Goal: Task Accomplishment & Management: Manage account settings

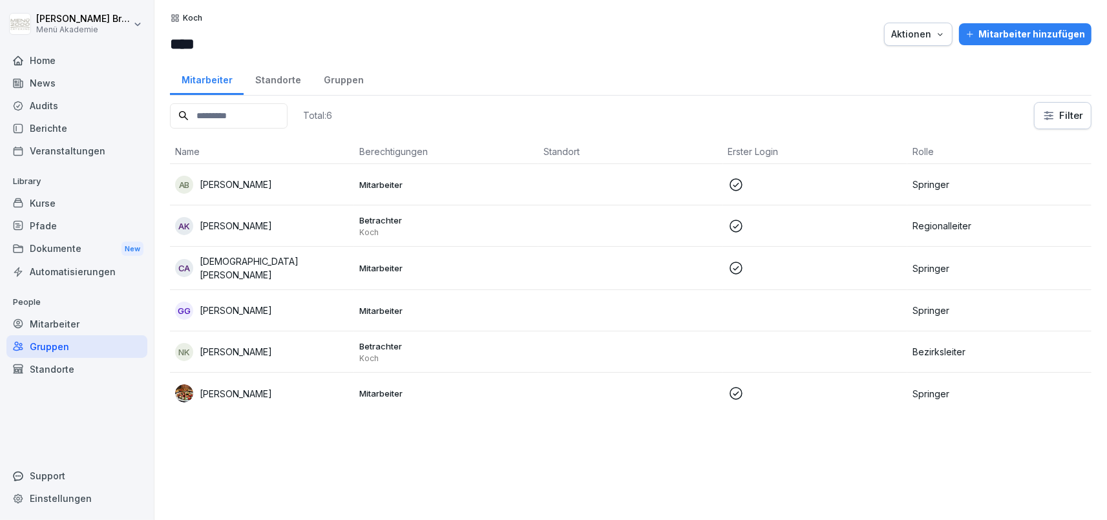
click at [235, 352] on p "[PERSON_NAME]" at bounding box center [236, 352] width 72 height 14
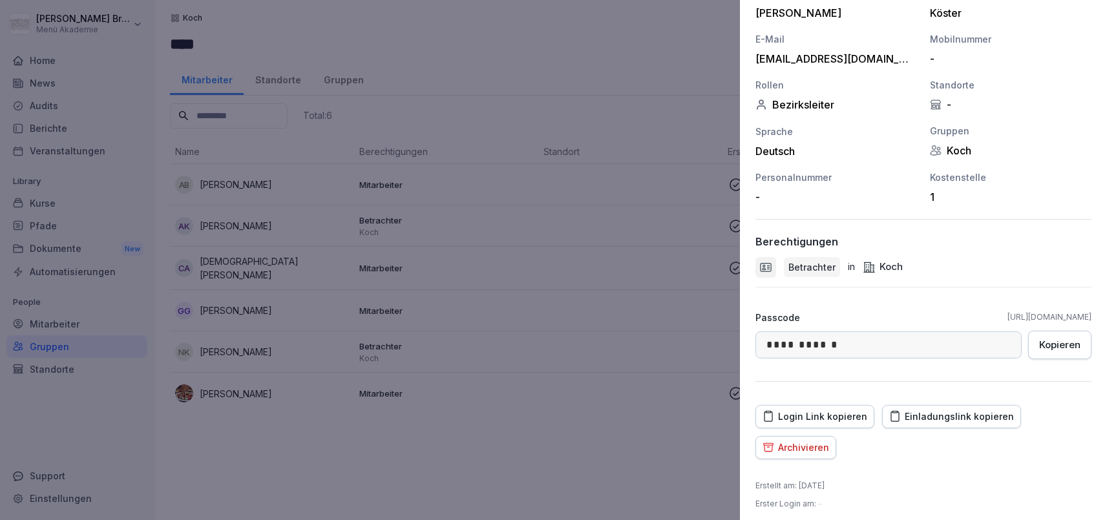
scroll to position [185, 0]
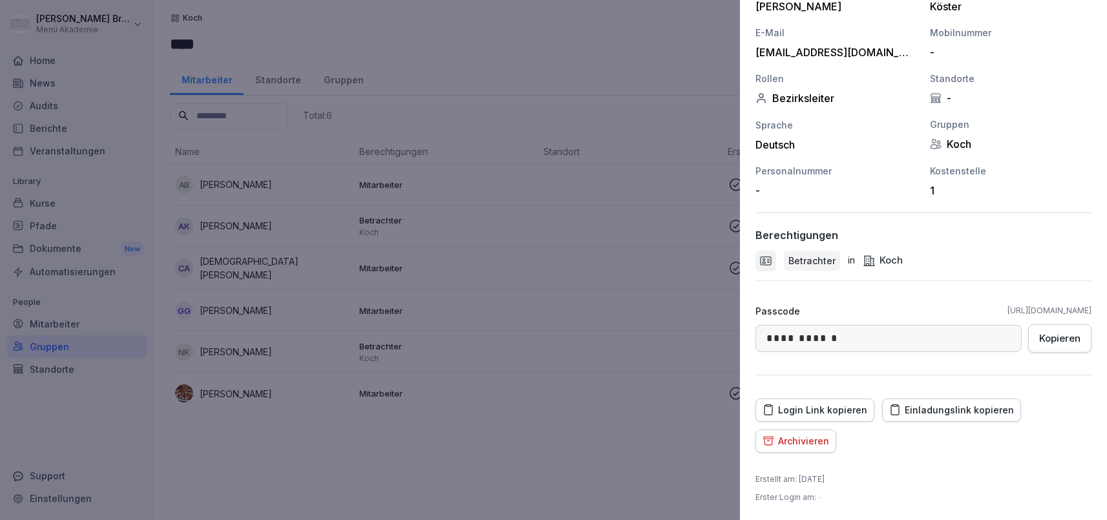
click at [977, 407] on div "Einladungslink kopieren" at bounding box center [951, 410] width 125 height 14
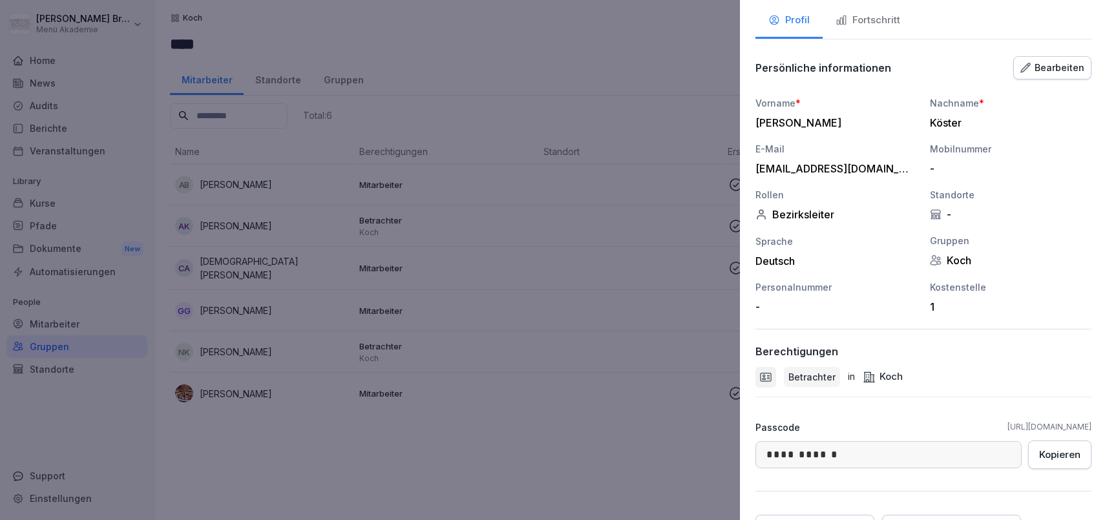
scroll to position [0, 0]
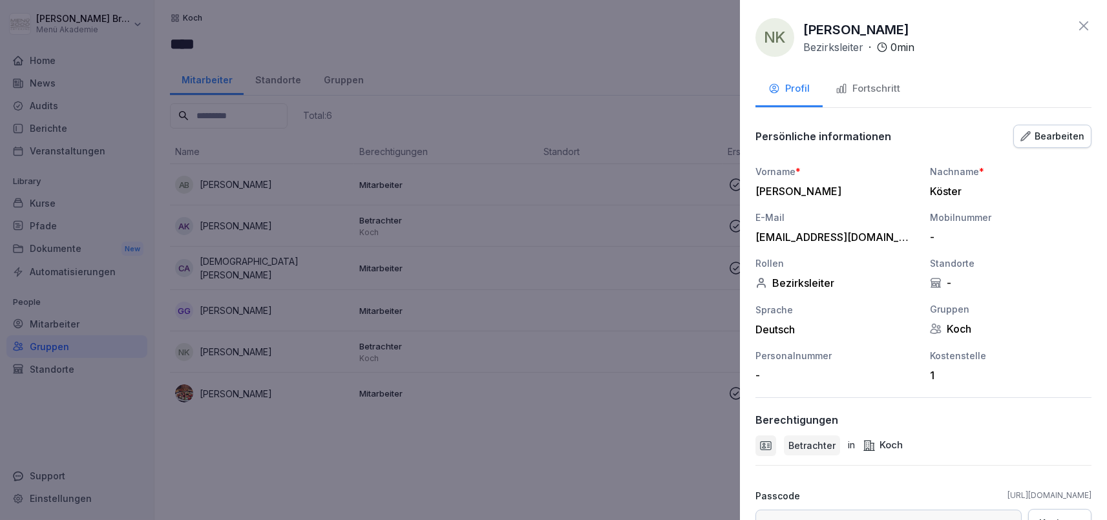
click at [1048, 138] on div "Bearbeiten" at bounding box center [1053, 136] width 64 height 14
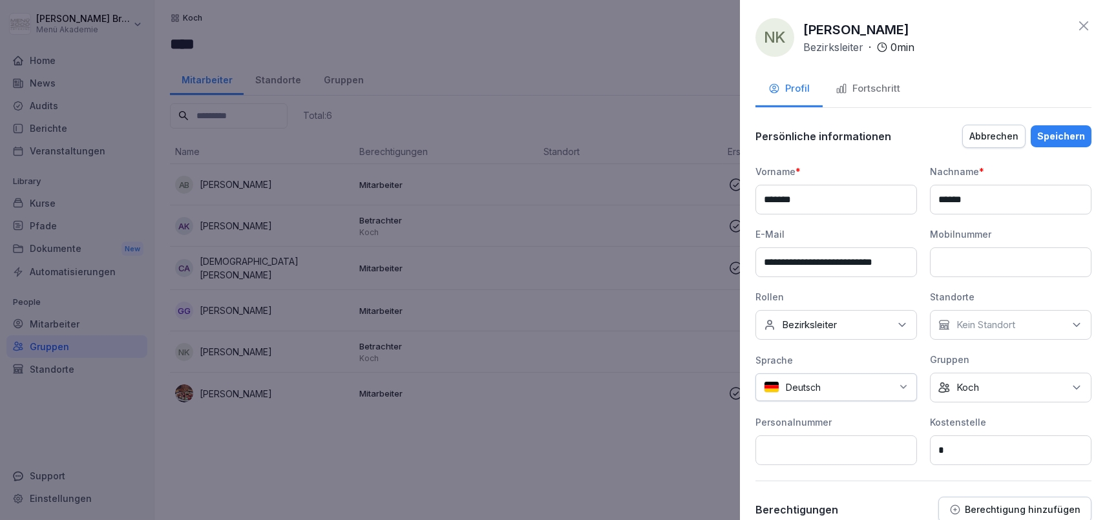
click at [884, 267] on input "**********" at bounding box center [837, 263] width 162 height 30
click at [851, 263] on input "**********" at bounding box center [837, 263] width 162 height 30
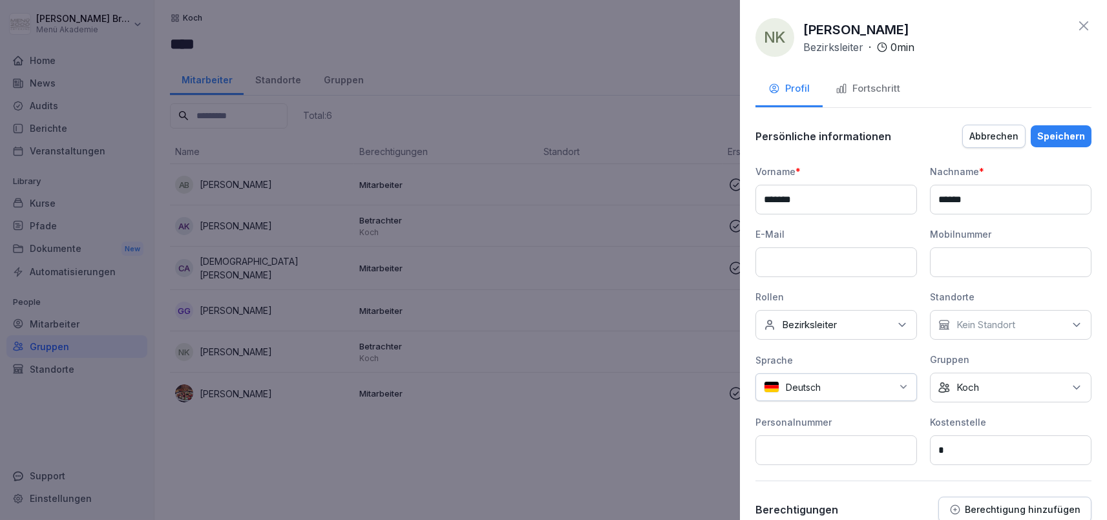
click at [1063, 133] on div "Speichern" at bounding box center [1061, 136] width 48 height 14
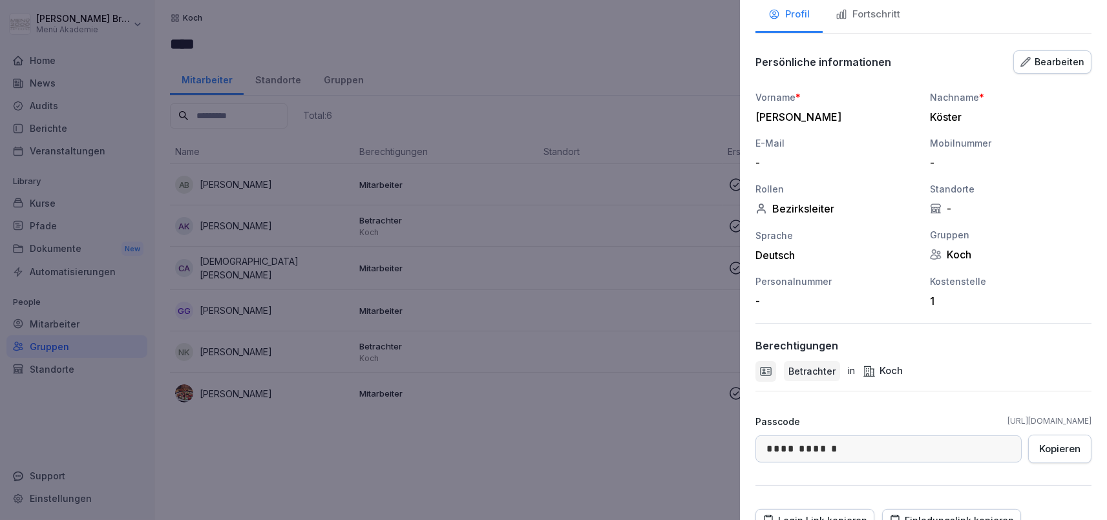
scroll to position [185, 0]
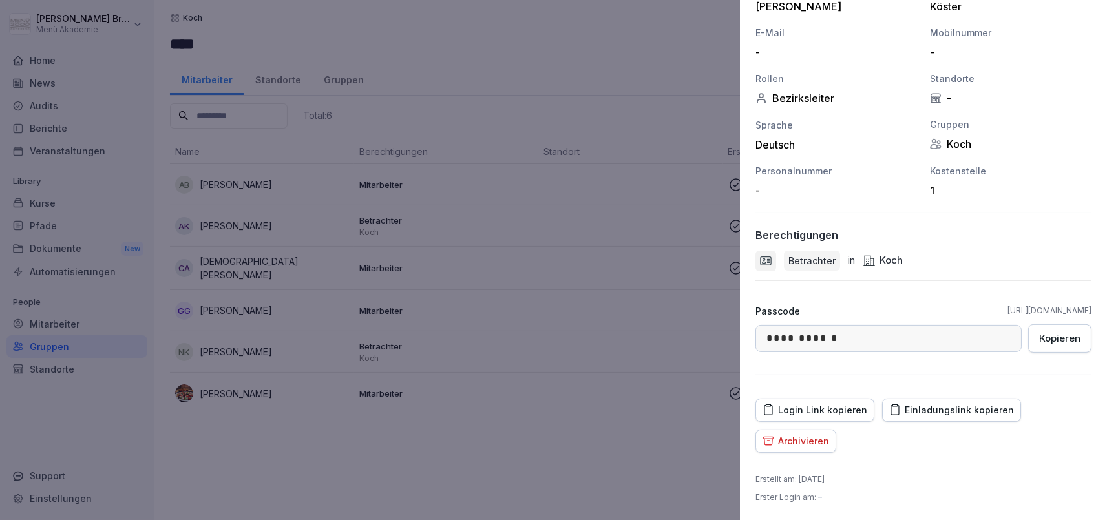
click at [820, 447] on button "Archivieren" at bounding box center [796, 441] width 81 height 23
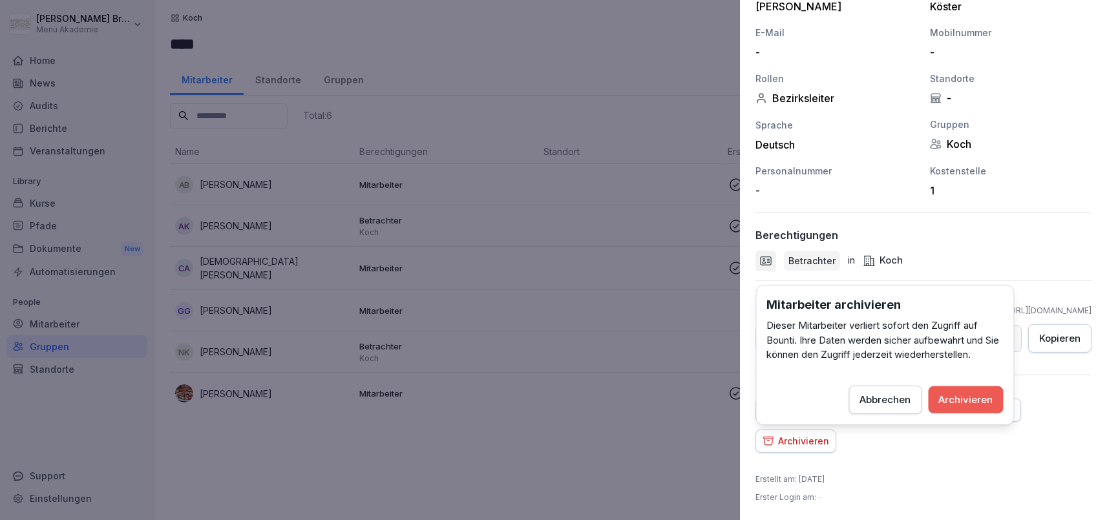
click at [958, 395] on div "Archivieren" at bounding box center [966, 399] width 54 height 14
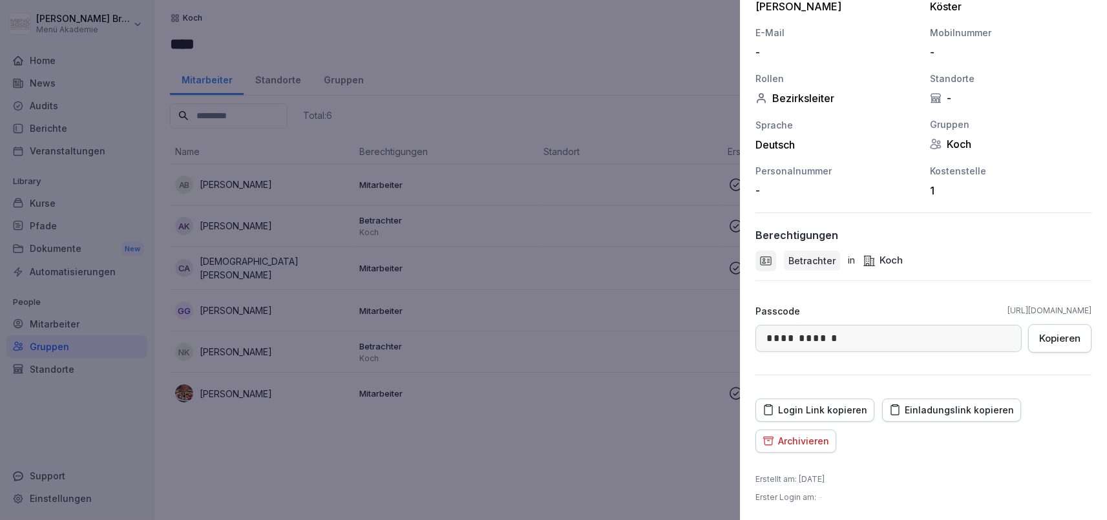
scroll to position [154, 0]
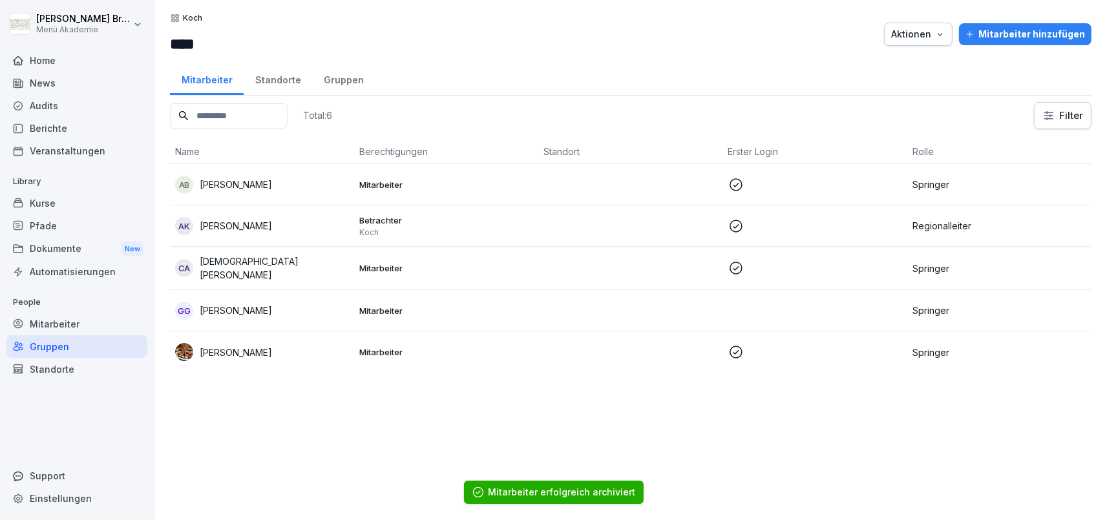
click at [1041, 40] on div "Mitarbeiter hinzufügen" at bounding box center [1026, 34] width 120 height 14
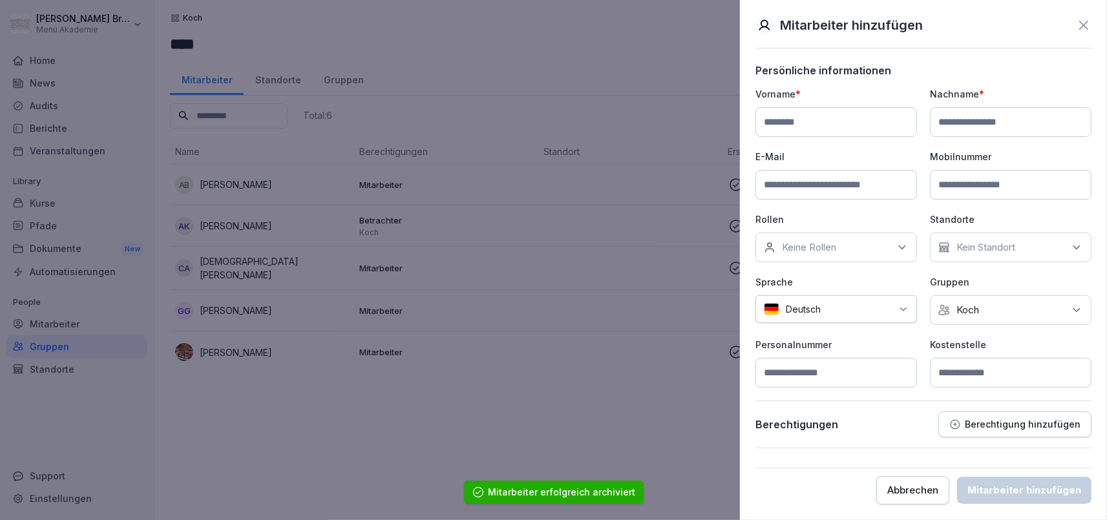
click at [814, 120] on input at bounding box center [837, 122] width 162 height 30
type input "*******"
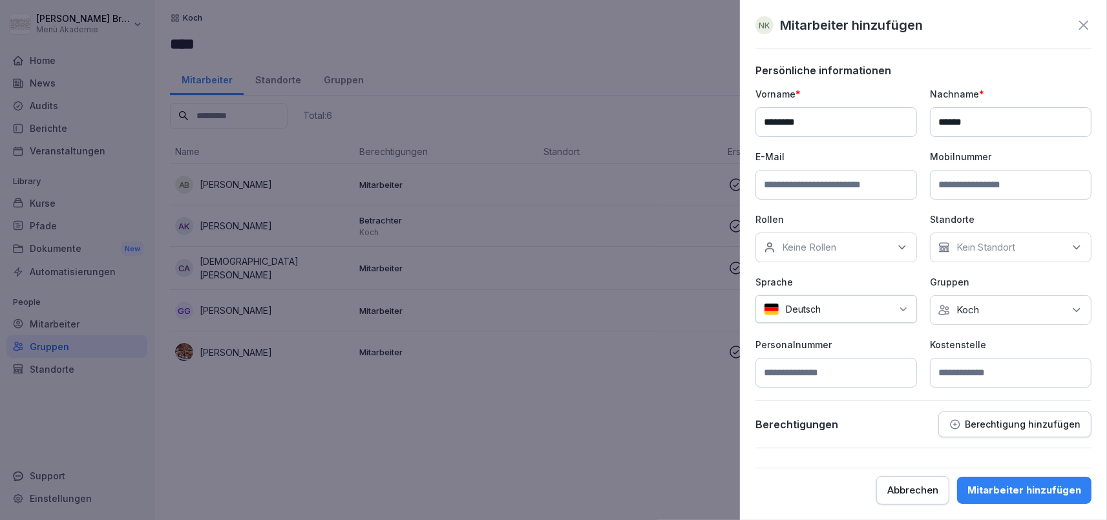
type input "******"
click at [1011, 310] on div "Keine Gruppe Koch" at bounding box center [1011, 310] width 162 height 30
click at [896, 350] on p "Personalnummer" at bounding box center [837, 345] width 162 height 14
click at [959, 369] on input at bounding box center [1011, 373] width 162 height 30
type input "*"
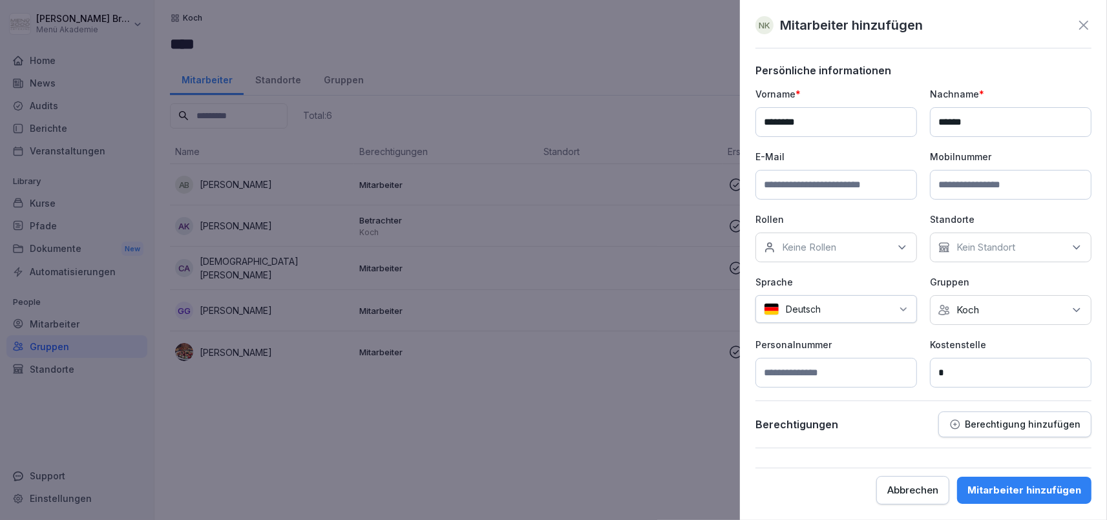
click at [883, 242] on div "Keine Rollen" at bounding box center [837, 248] width 162 height 30
click at [842, 302] on div "Bezirksleiter" at bounding box center [840, 307] width 160 height 25
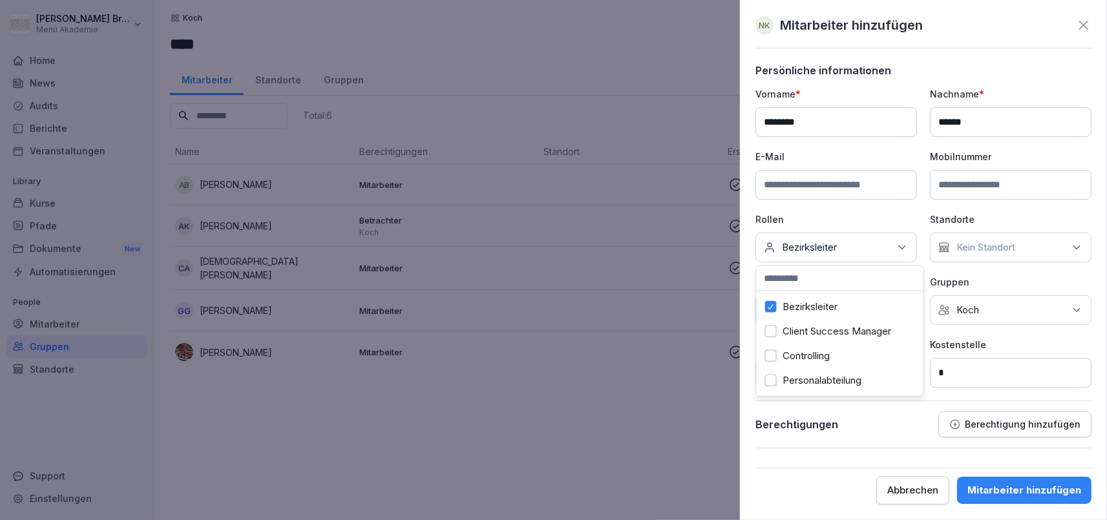
click at [907, 426] on div "Berechtigungen Berechtigung hinzufügen" at bounding box center [924, 425] width 336 height 26
click at [1009, 491] on div "Mitarbeiter hinzufügen" at bounding box center [1025, 490] width 114 height 14
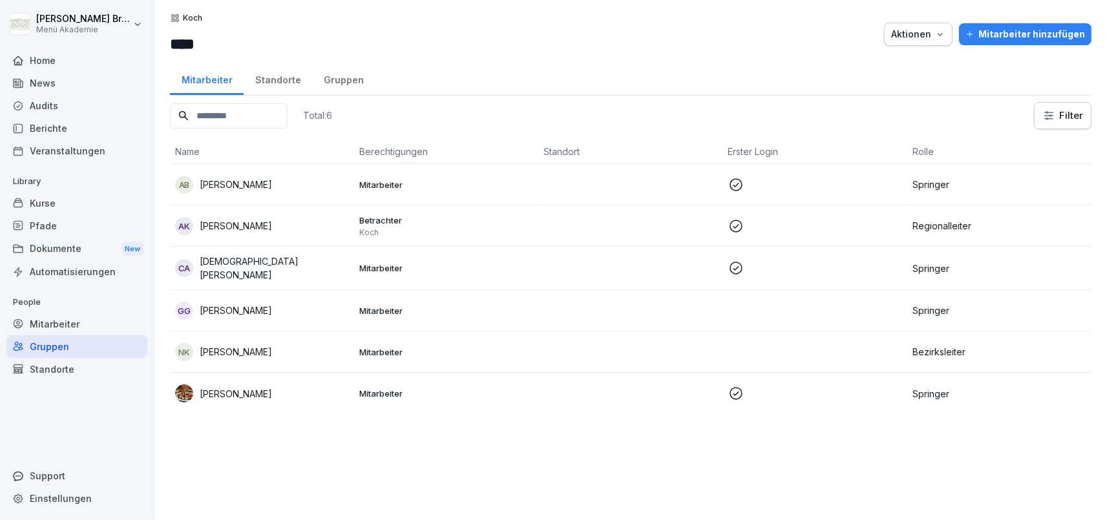
click at [261, 352] on div "NK [PERSON_NAME]" at bounding box center [262, 352] width 174 height 18
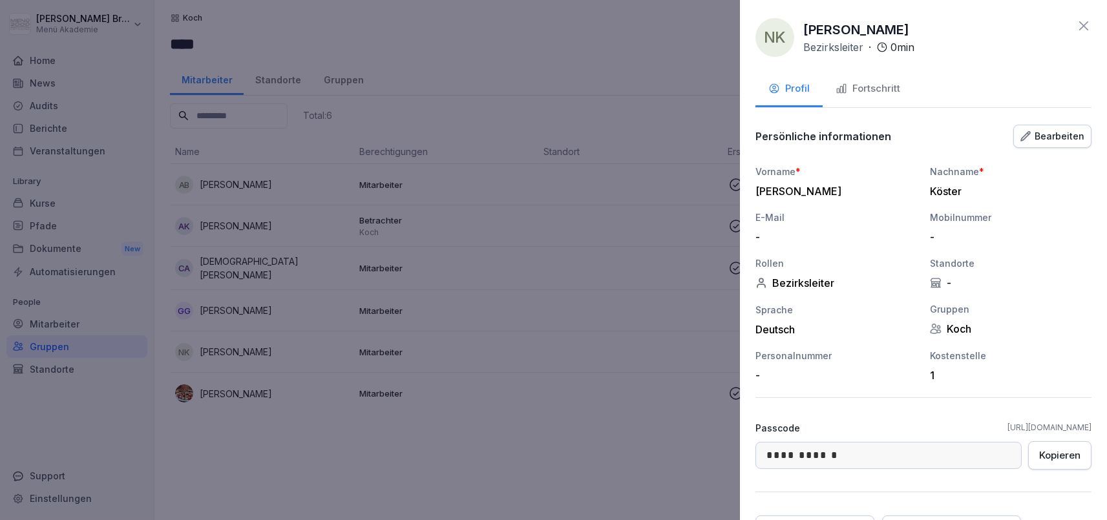
click at [882, 77] on button "Fortschritt" at bounding box center [868, 89] width 90 height 35
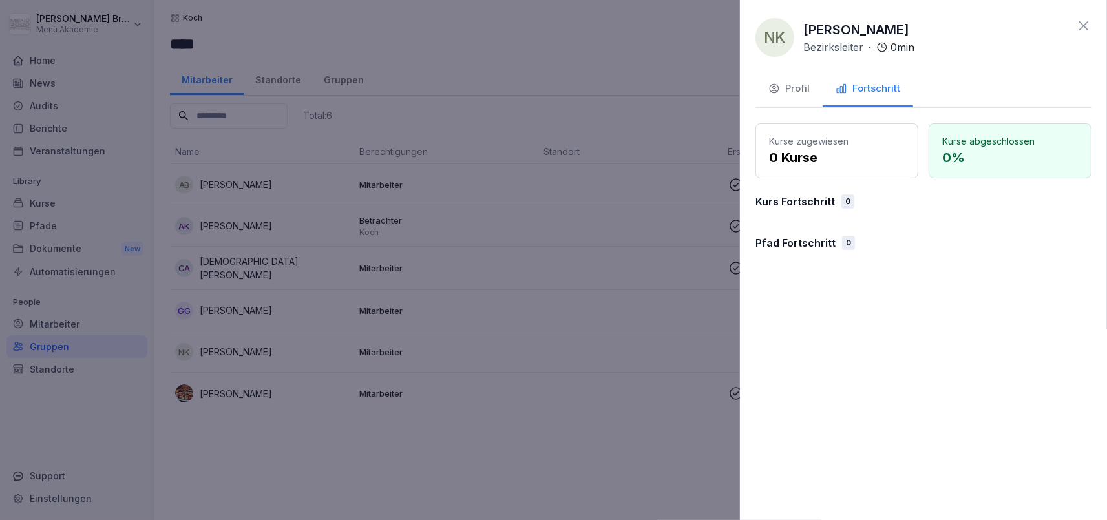
click at [875, 89] on div "Fortschritt" at bounding box center [868, 88] width 65 height 15
click at [794, 80] on button "Profil" at bounding box center [789, 89] width 67 height 35
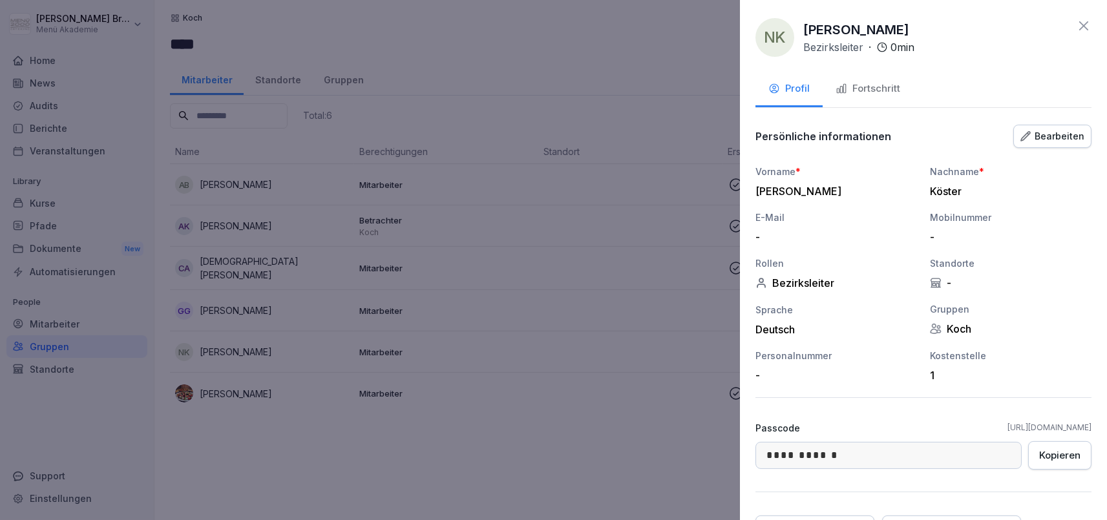
scroll to position [74, 0]
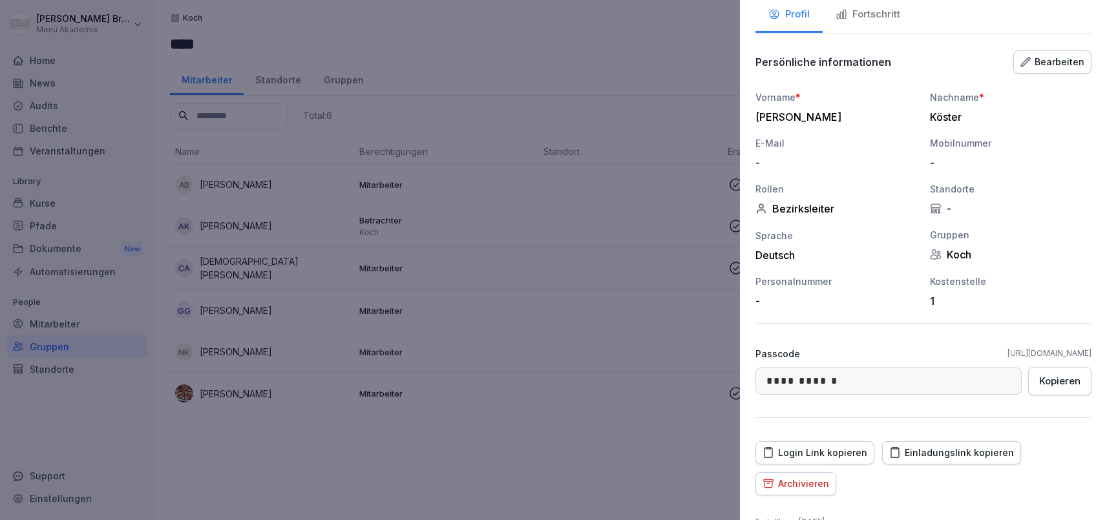
click at [939, 454] on div "Einladungslink kopieren" at bounding box center [951, 453] width 125 height 14
